Goal: Complete application form

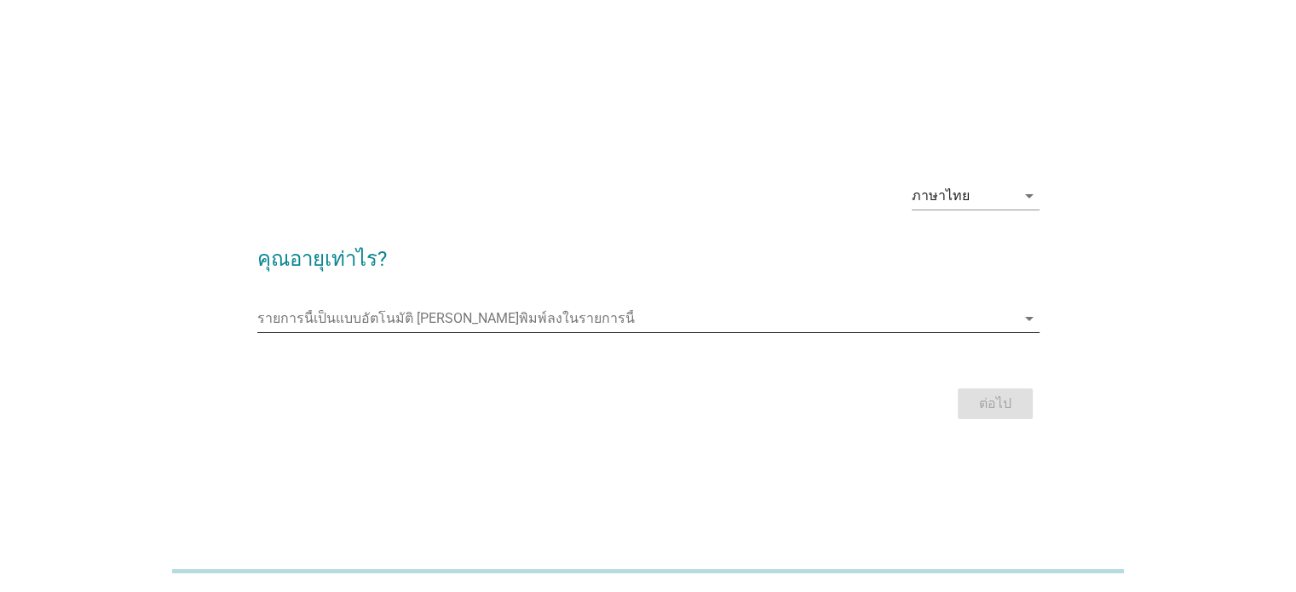
click at [1029, 317] on icon "arrow_drop_down" at bounding box center [1029, 318] width 20 height 20
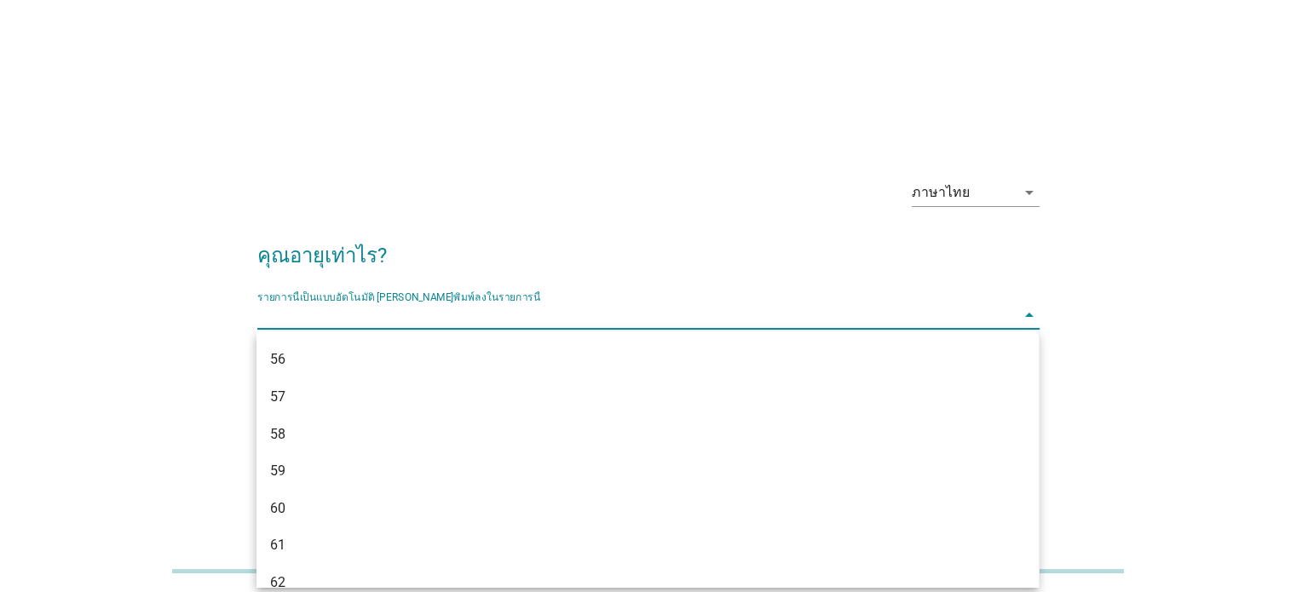
scroll to position [1585, 0]
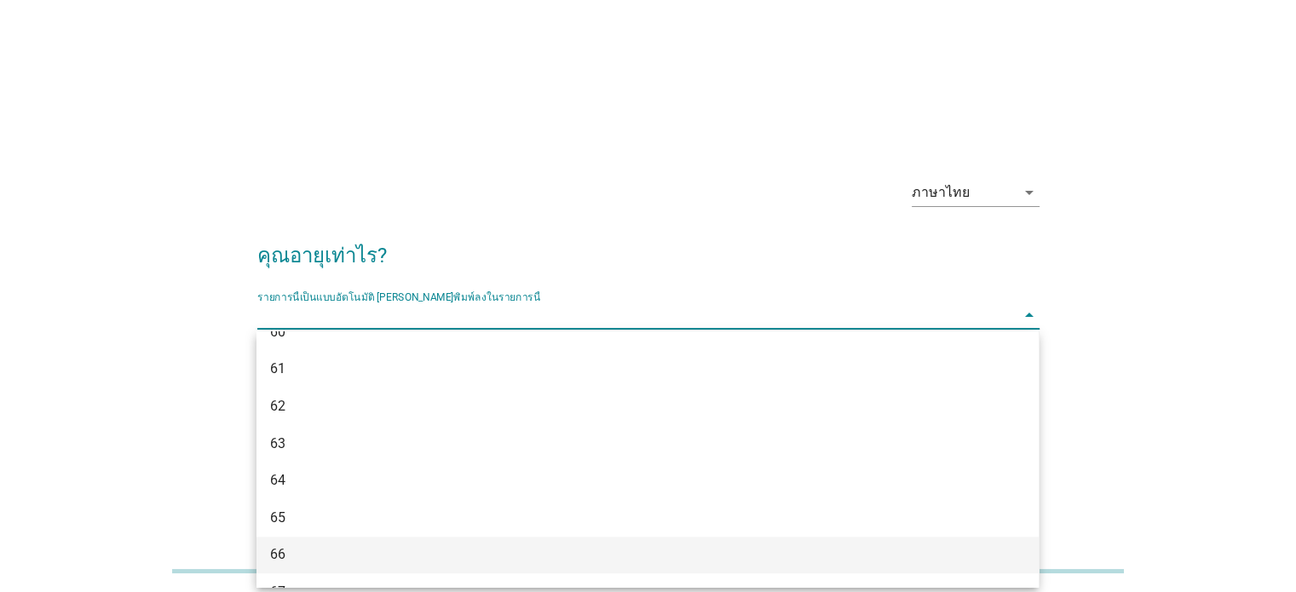
click at [404, 553] on div "66" at bounding box center [616, 554] width 692 height 20
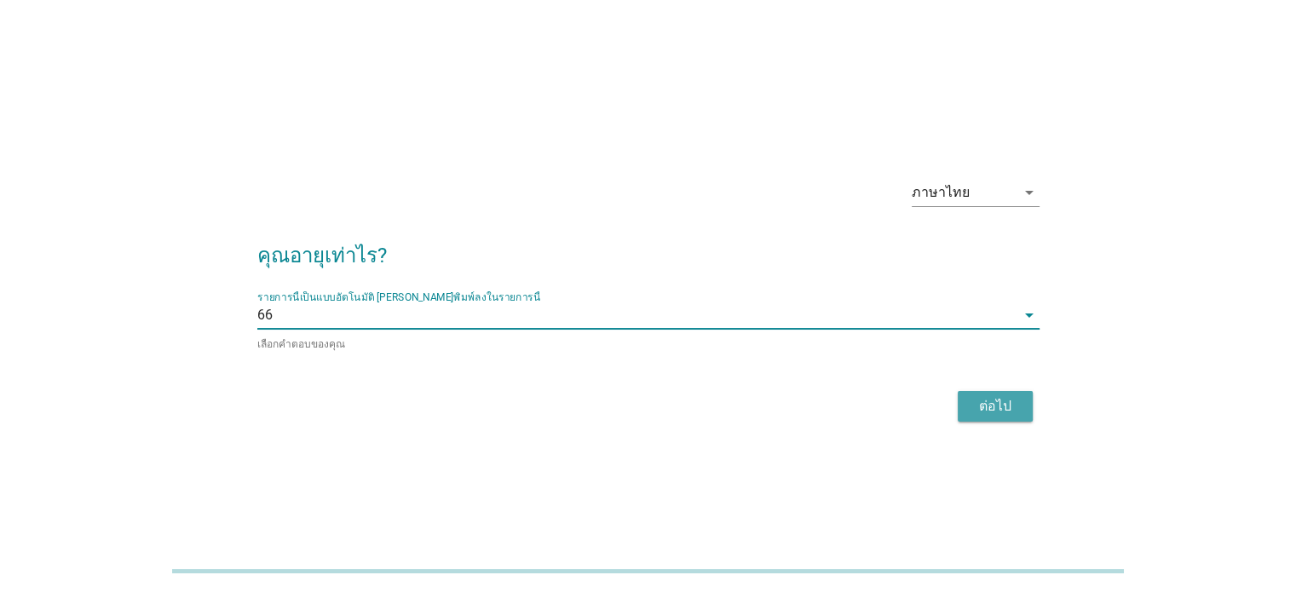
click at [1018, 396] on div "ต่อไป" at bounding box center [995, 406] width 48 height 20
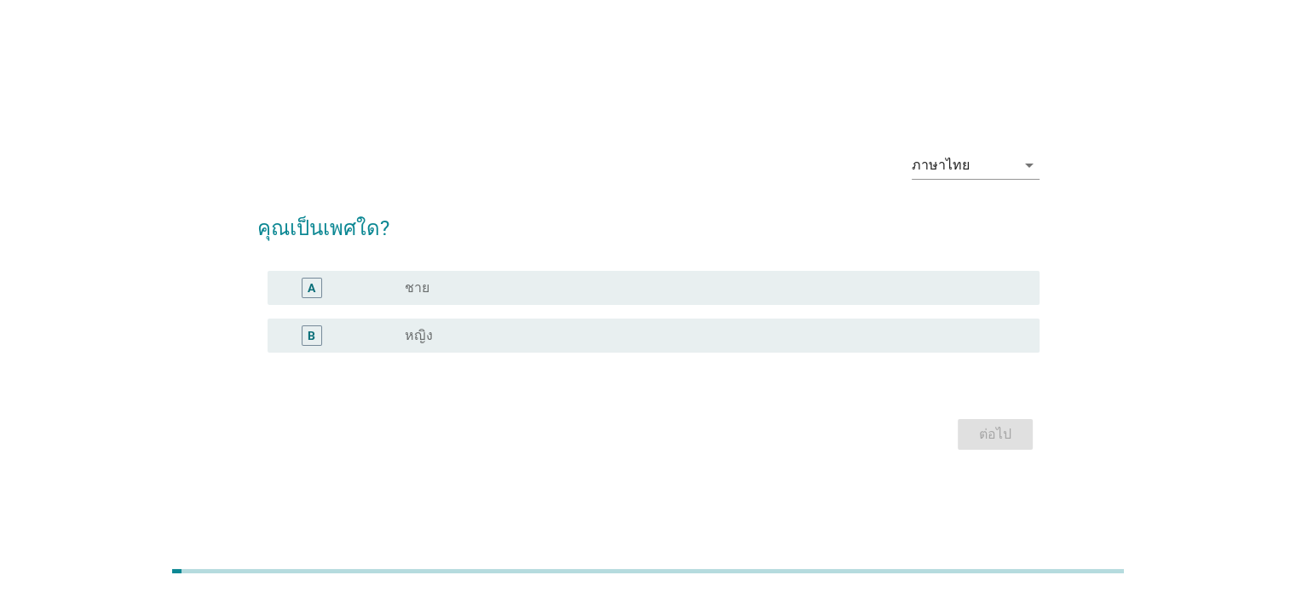
click at [561, 284] on div "radio_button_unchecked ชาย" at bounding box center [708, 287] width 607 height 17
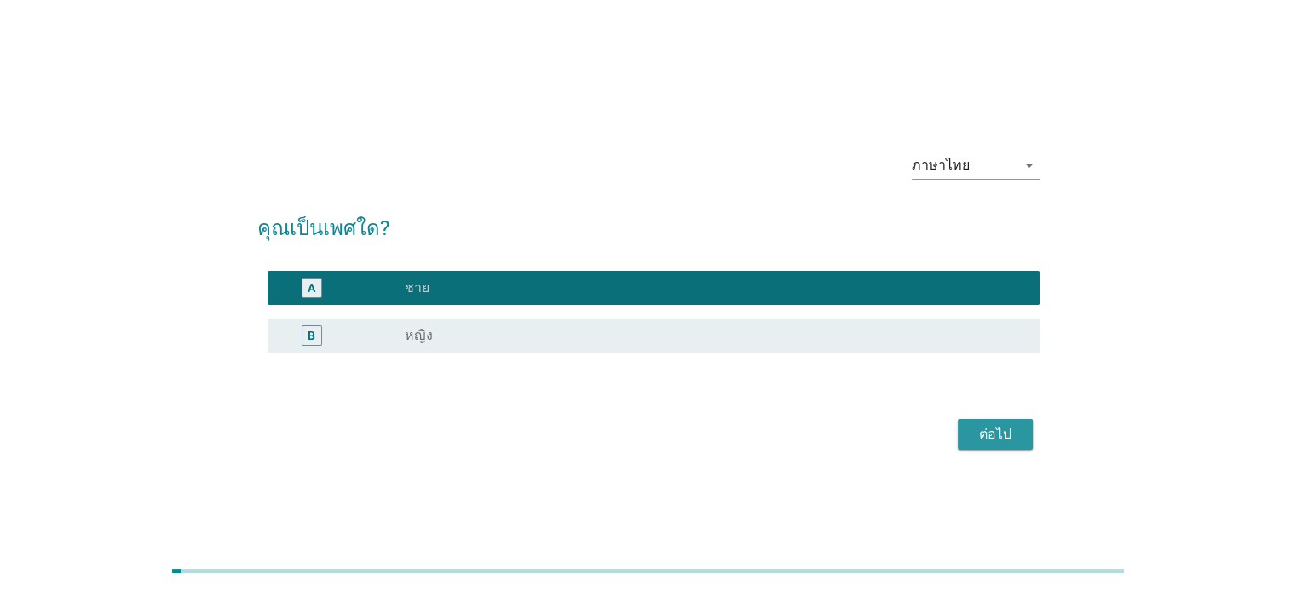
click at [990, 439] on div "ต่อไป" at bounding box center [995, 434] width 48 height 20
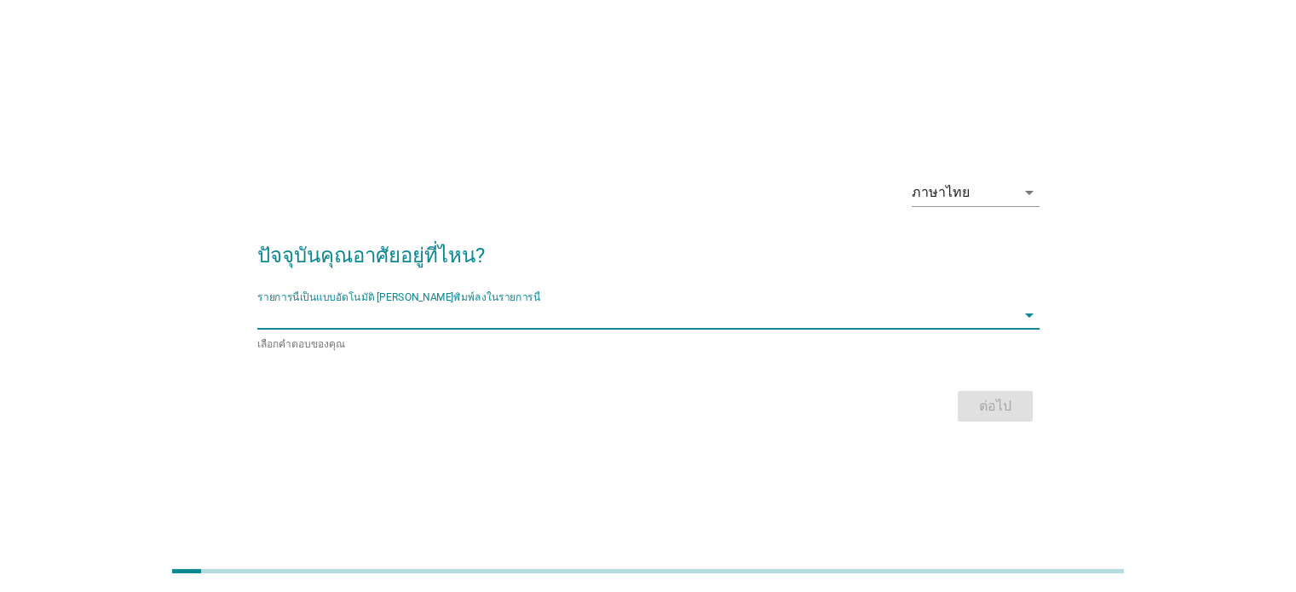
click at [590, 318] on input "รายการนี้เป็นแบบอัตโนมัติ คุณสามารถพิมพ์ลงในรายการนี้" at bounding box center [636, 315] width 758 height 27
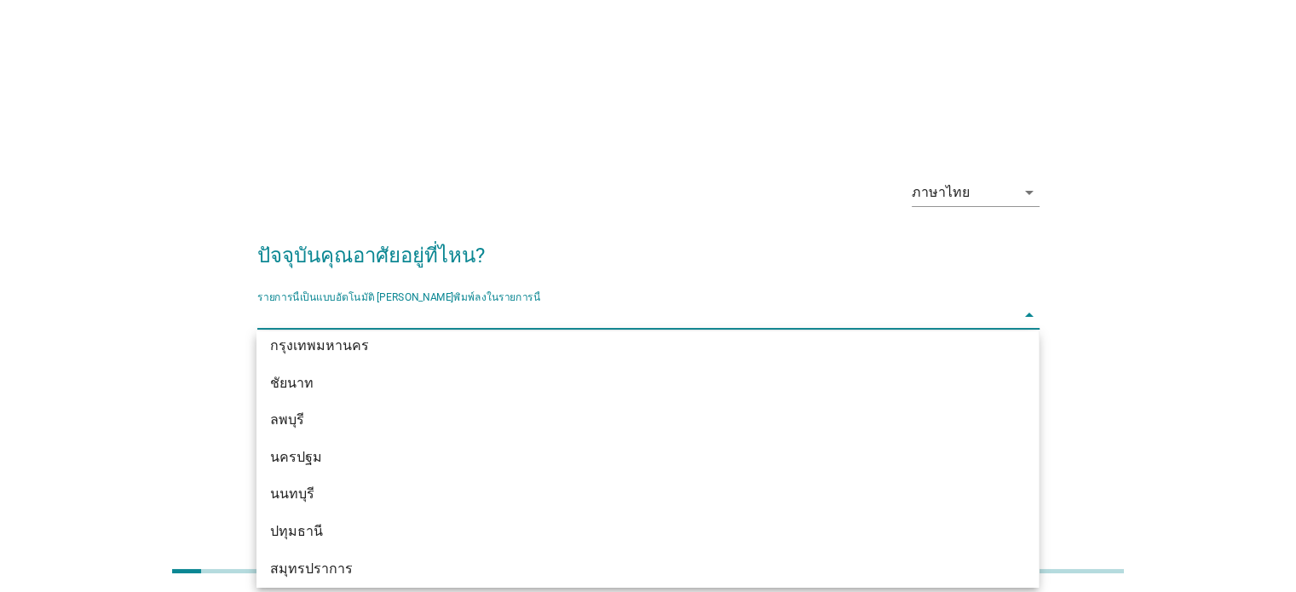
scroll to position [1533, 0]
type input "ก"
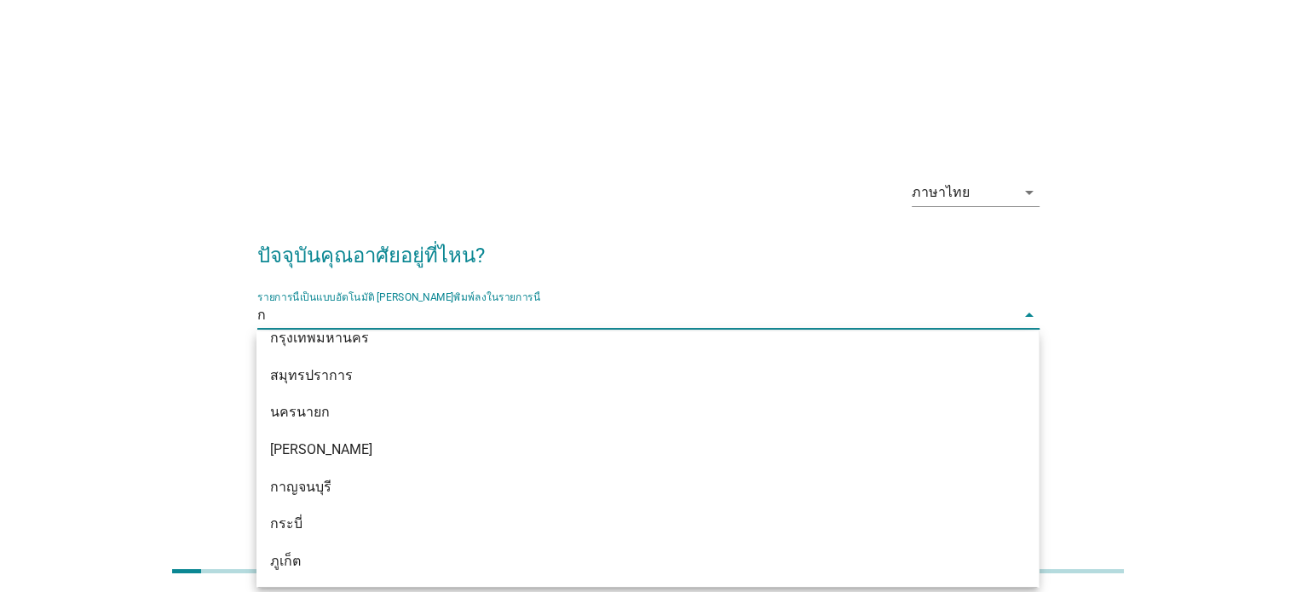
scroll to position [352, 0]
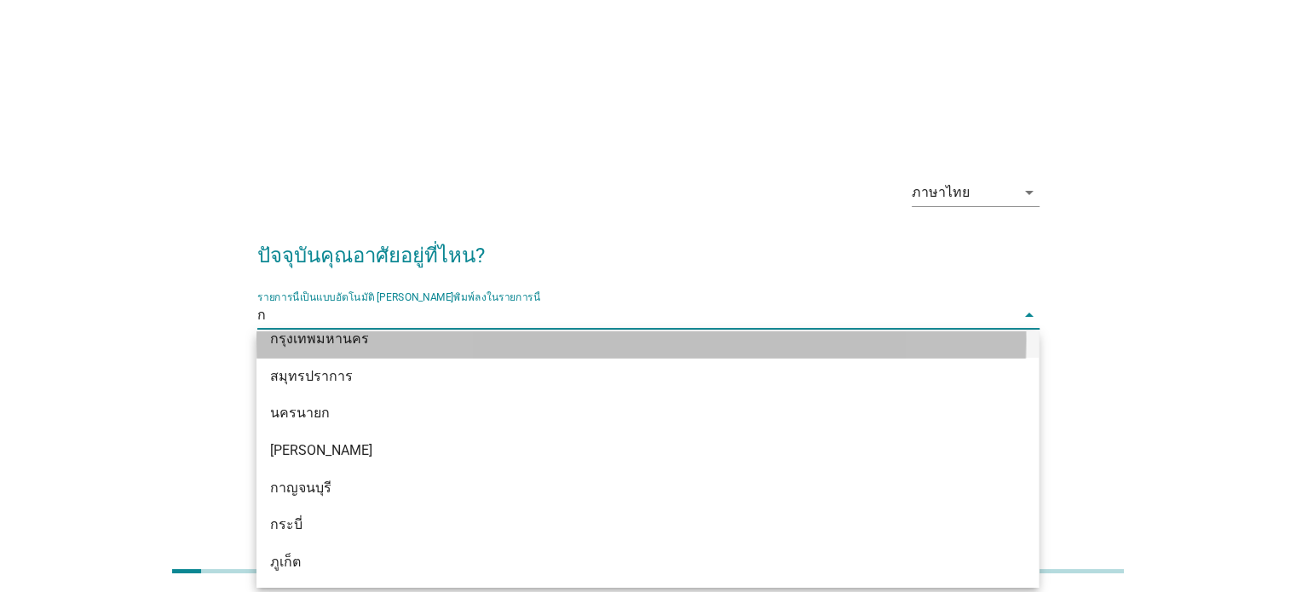
click at [388, 337] on div "กรุงเทพมหานคร" at bounding box center [616, 339] width 692 height 20
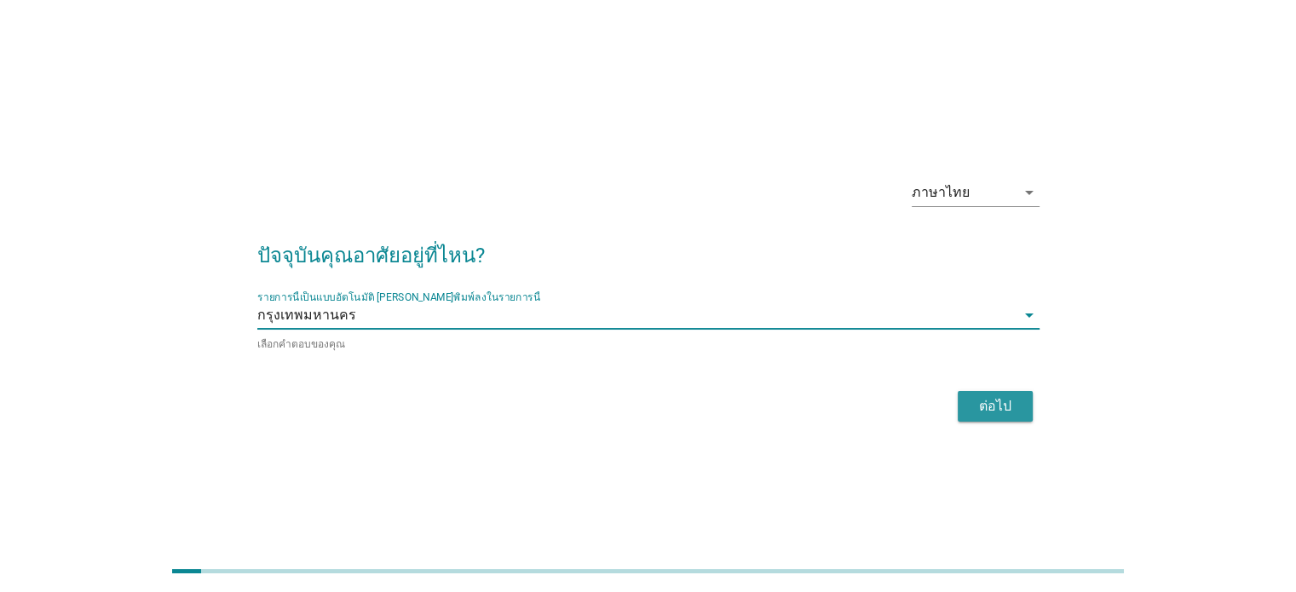
click at [998, 408] on div "ต่อไป" at bounding box center [995, 406] width 48 height 20
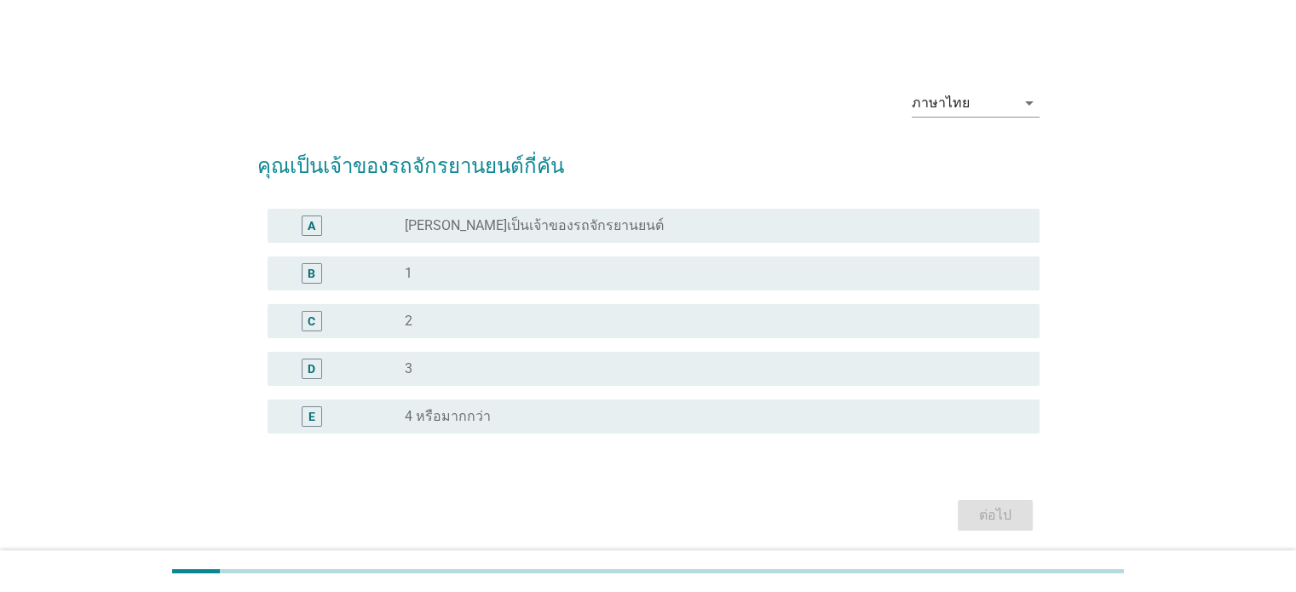
click at [523, 227] on label "[PERSON_NAME]เป็นเจ้าของรถจักรยานยนต์" at bounding box center [534, 225] width 259 height 17
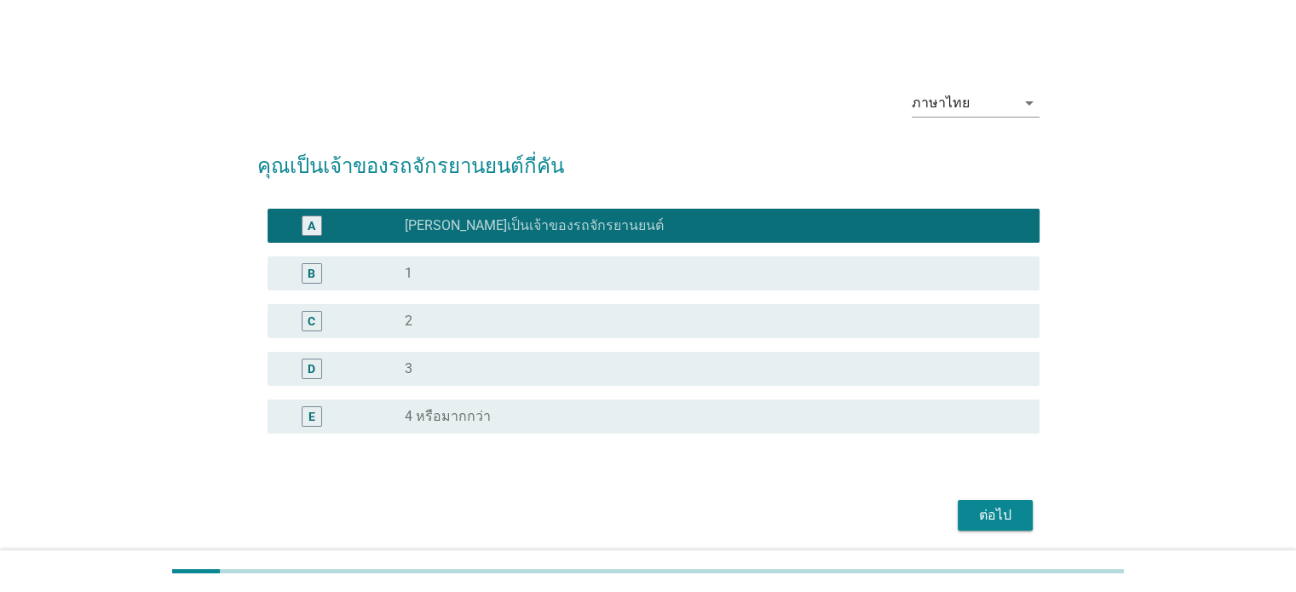
click at [1009, 528] on button "ต่อไป" at bounding box center [995, 515] width 75 height 31
